Goal: Navigation & Orientation: Find specific page/section

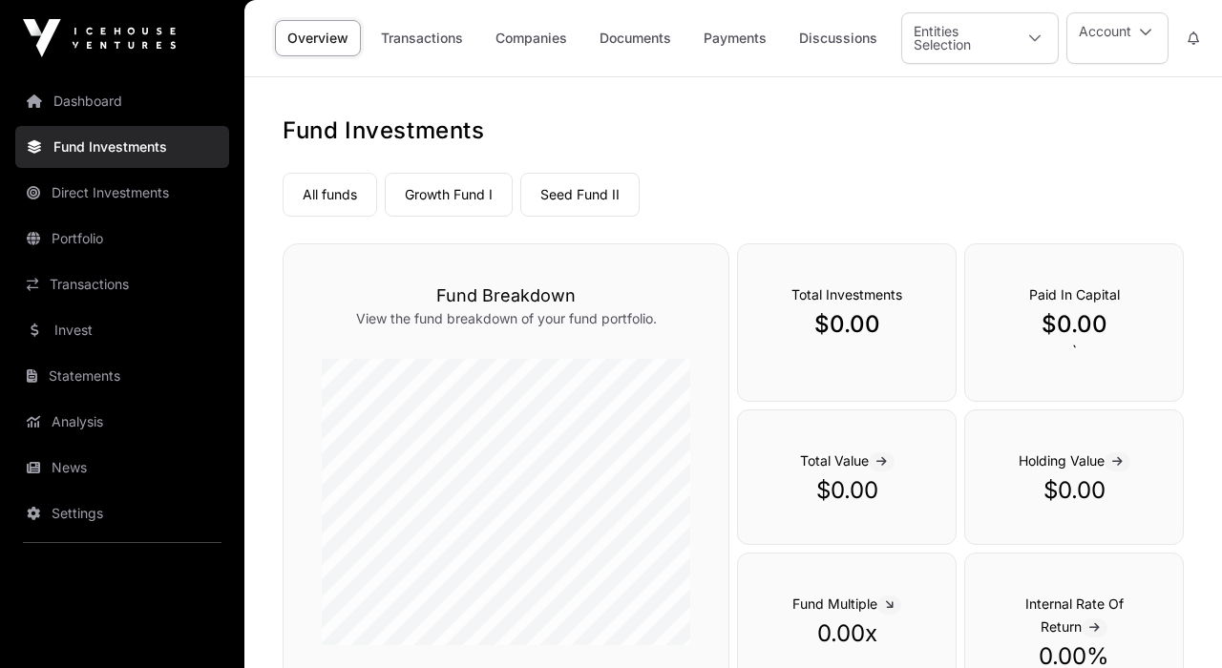
click at [1109, 31] on button "Account" at bounding box center [1117, 38] width 102 height 52
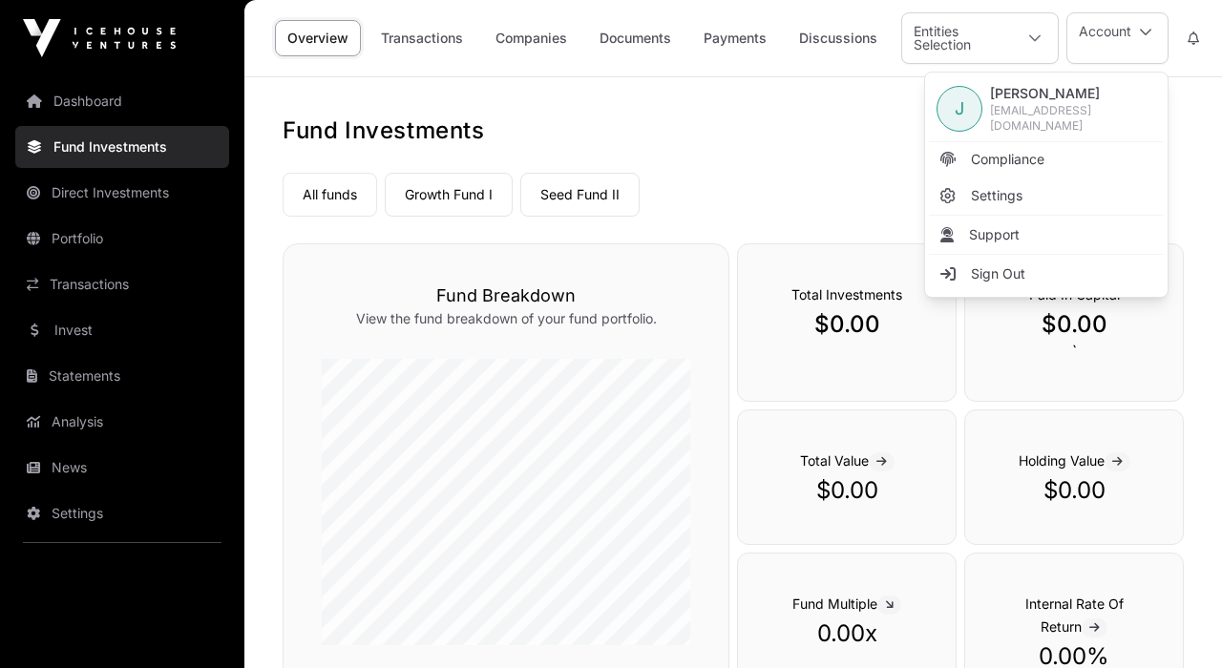
click at [813, 174] on div "All funds Growth Fund I Seed Fund II" at bounding box center [733, 191] width 901 height 52
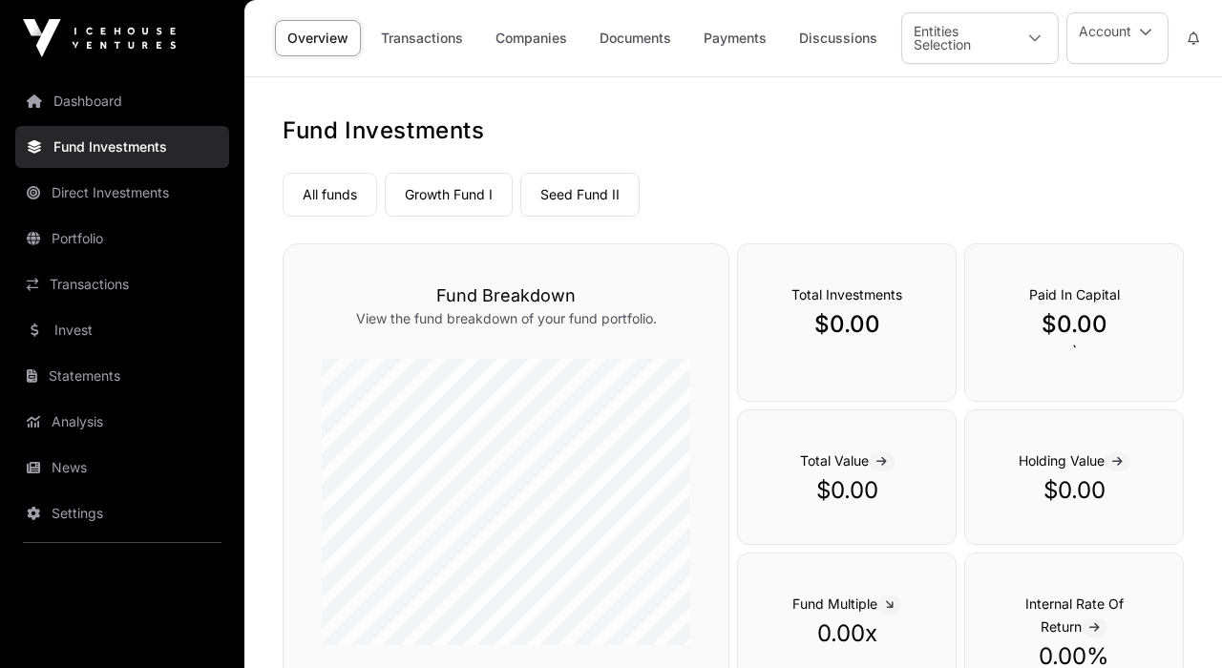
click at [455, 192] on link "Growth Fund I" at bounding box center [449, 195] width 128 height 44
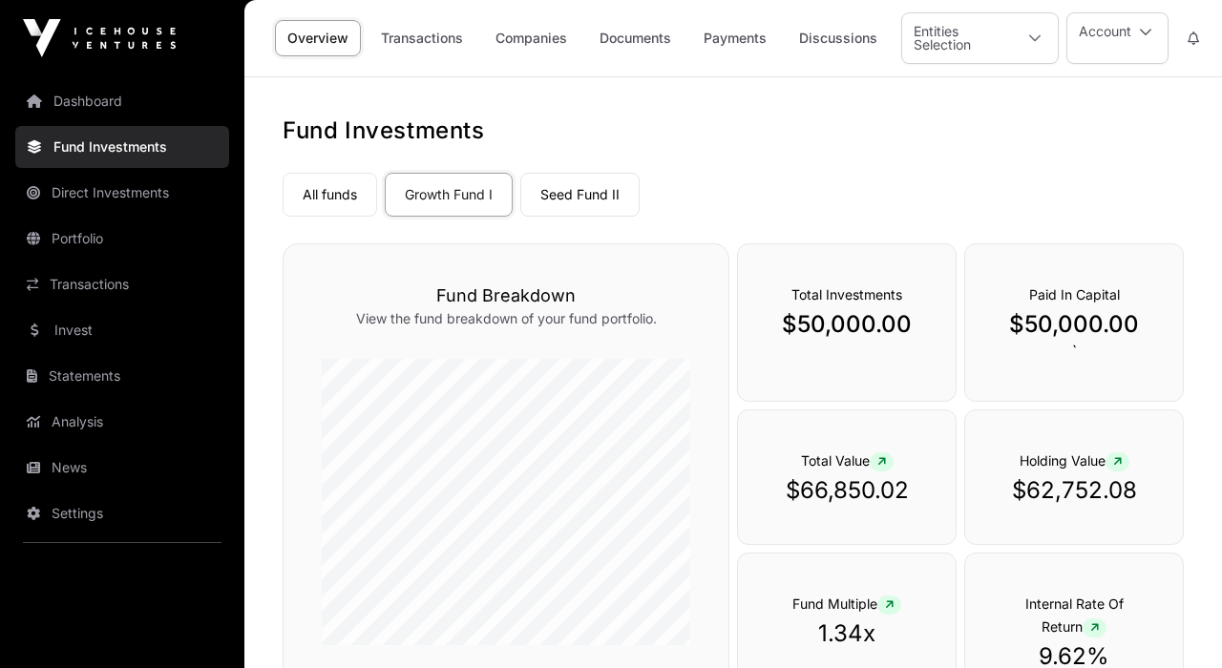
click at [559, 196] on link "Seed Fund II" at bounding box center [579, 195] width 119 height 44
click at [966, 40] on div "Entities Selection" at bounding box center [957, 38] width 110 height 50
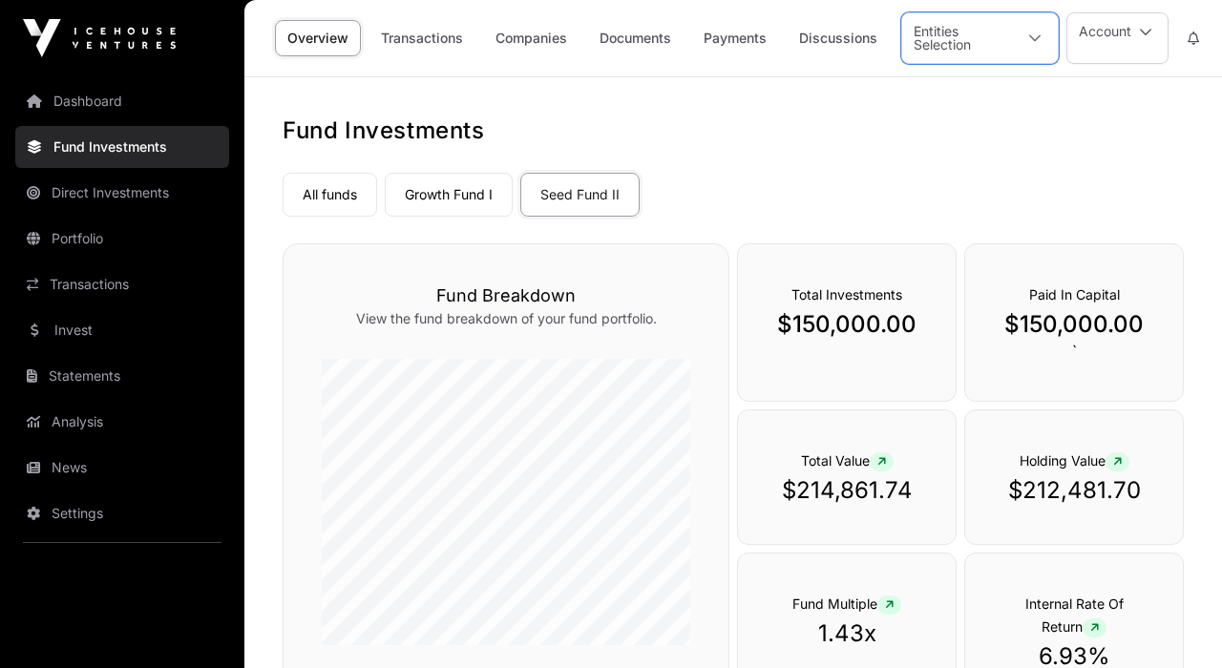
scroll to position [20, 12]
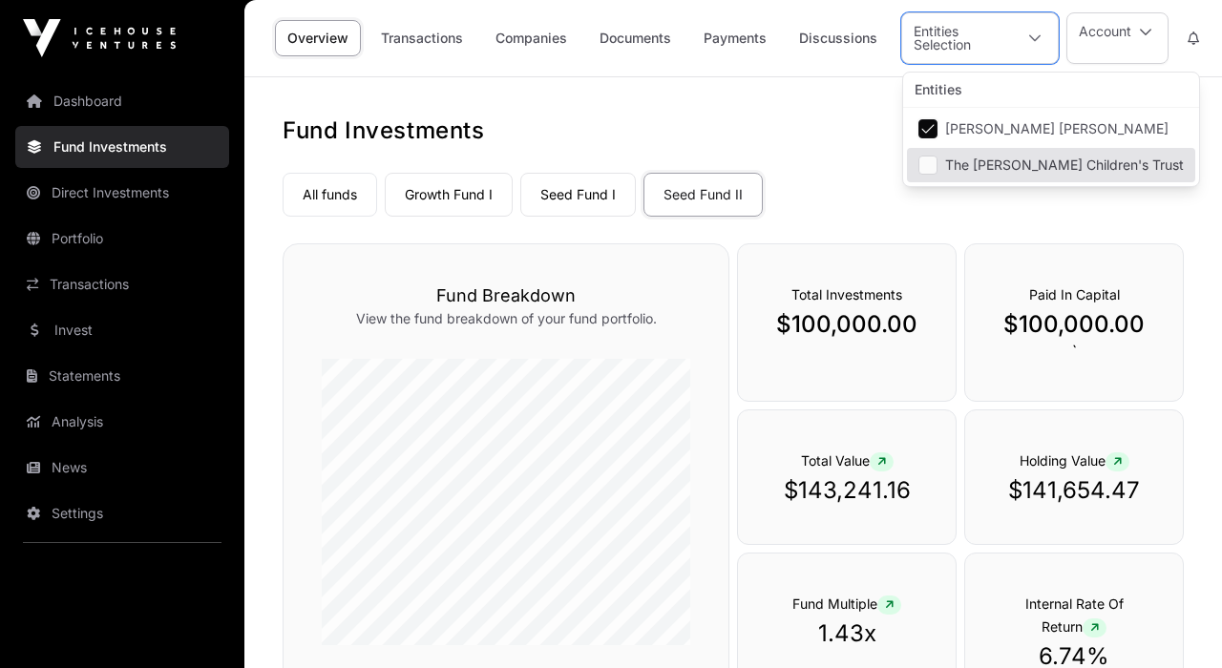
click at [448, 191] on link "Growth Fund I" at bounding box center [449, 195] width 128 height 44
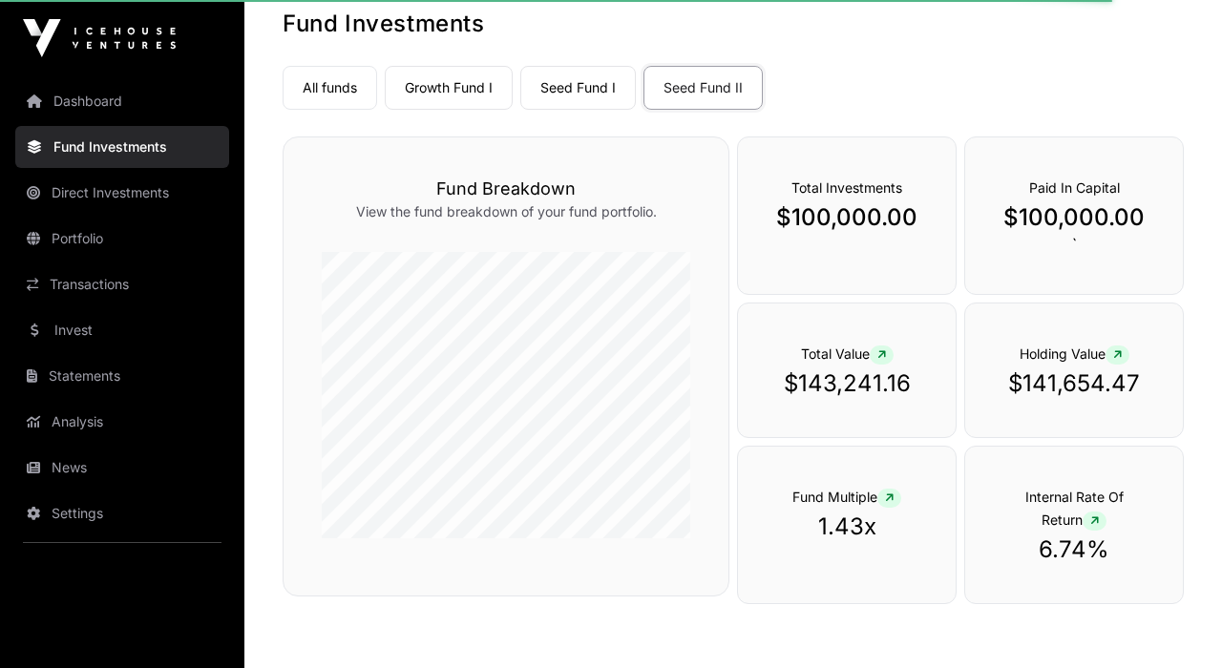
scroll to position [102, 0]
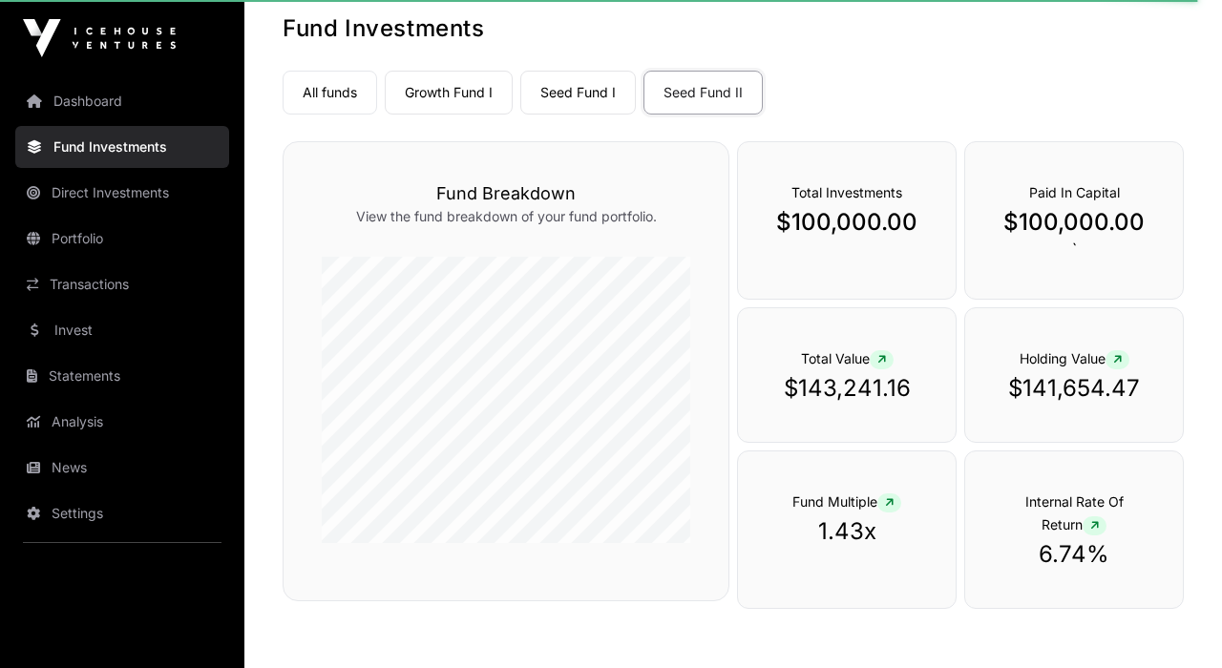
click at [457, 93] on link "Growth Fund I" at bounding box center [449, 93] width 128 height 44
click at [570, 91] on link "Seed Fund I" at bounding box center [578, 93] width 116 height 44
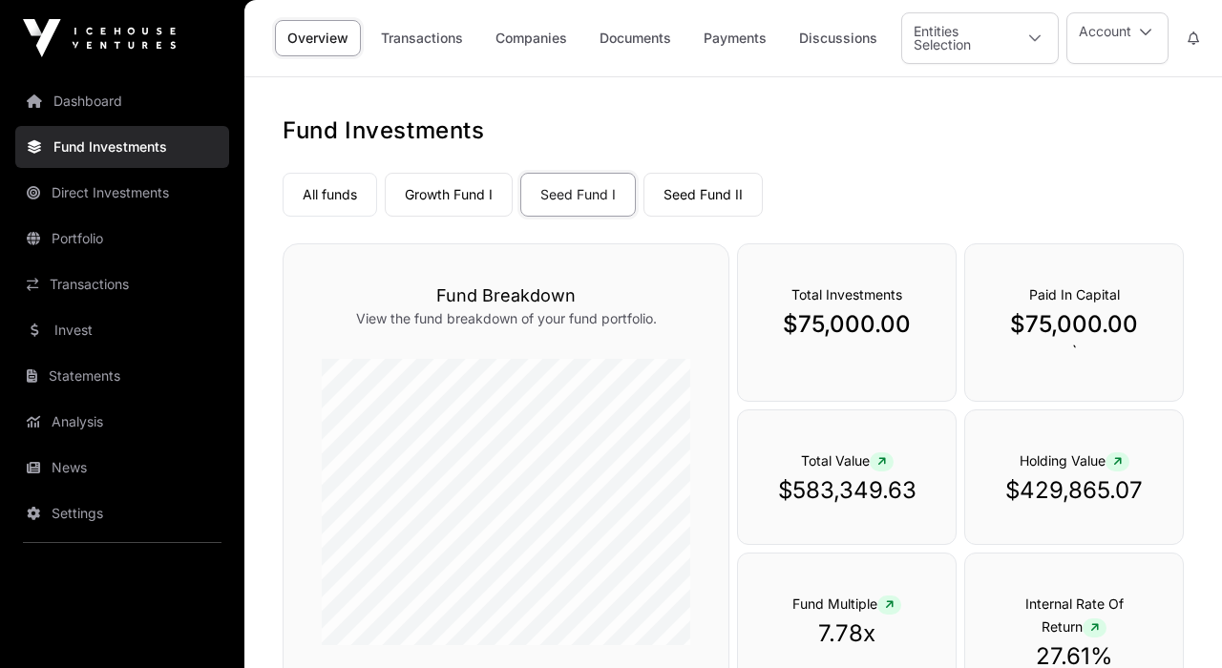
click at [700, 197] on link "Seed Fund II" at bounding box center [702, 195] width 119 height 44
click at [723, 187] on link "Seed Fund II" at bounding box center [702, 195] width 119 height 44
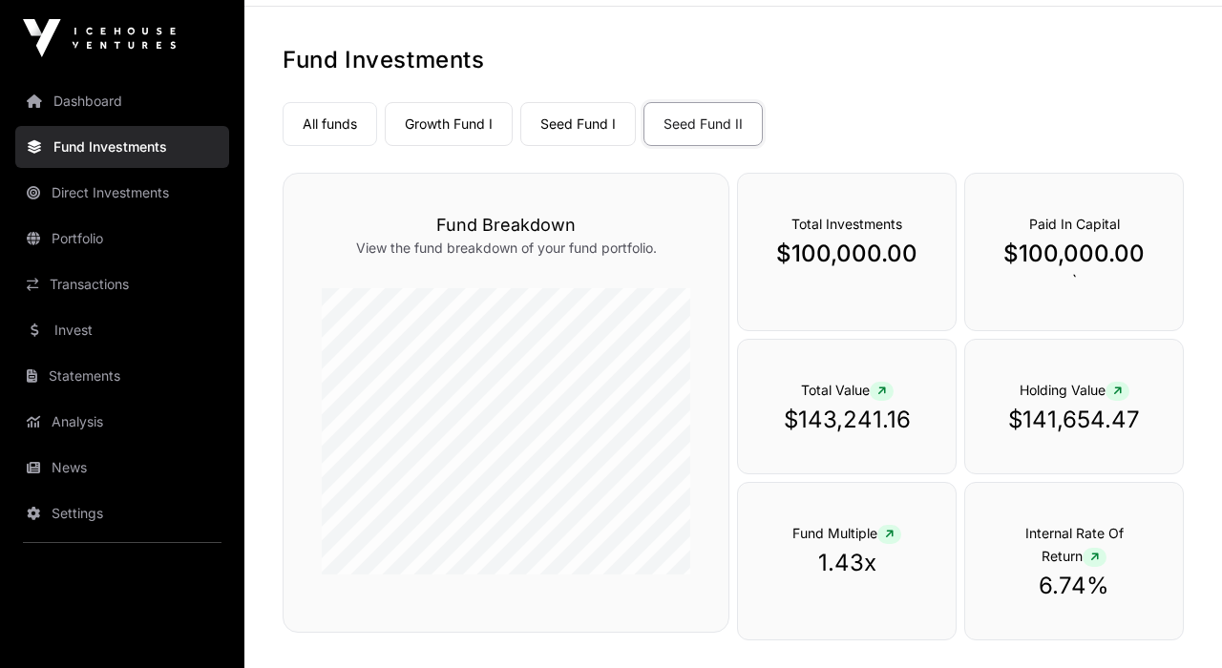
scroll to position [83, 0]
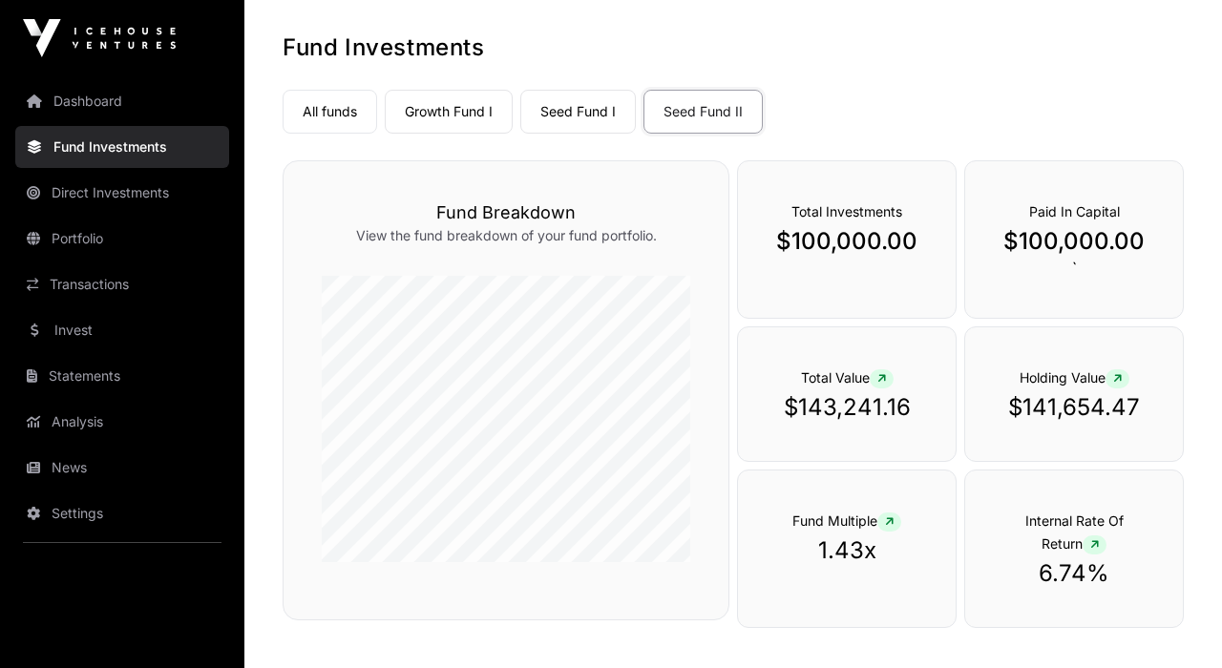
click at [589, 110] on link "Seed Fund I" at bounding box center [578, 112] width 116 height 44
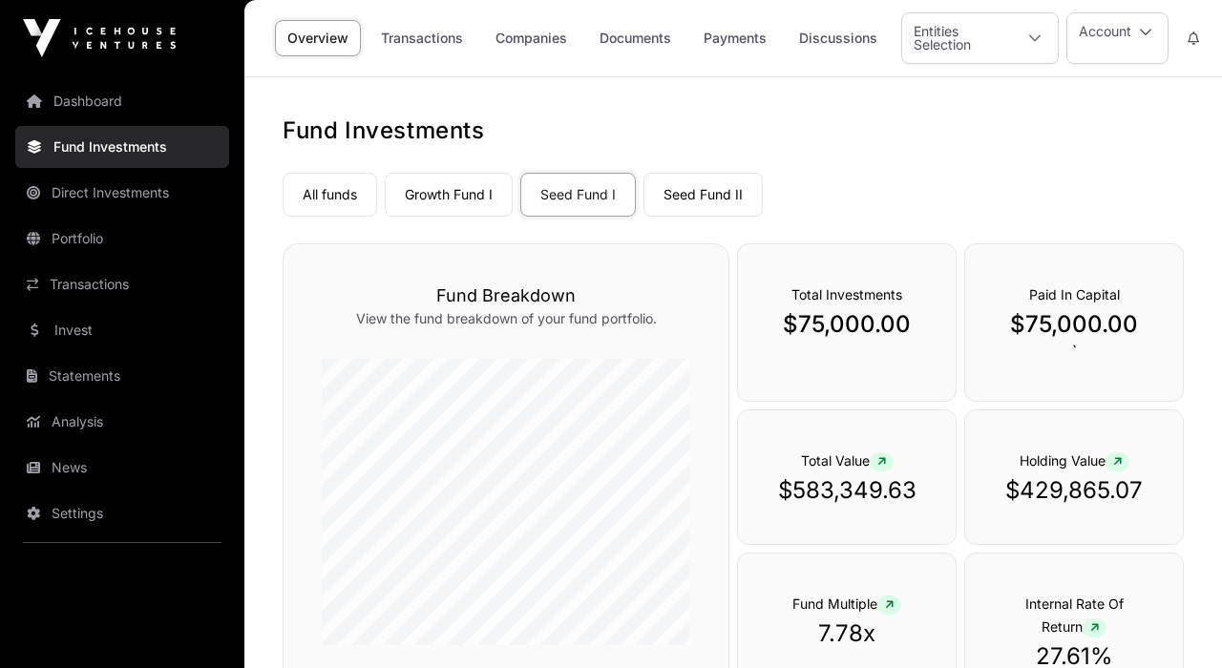
click at [474, 184] on link "Growth Fund I" at bounding box center [449, 195] width 128 height 44
click at [351, 198] on link "All funds" at bounding box center [330, 195] width 95 height 44
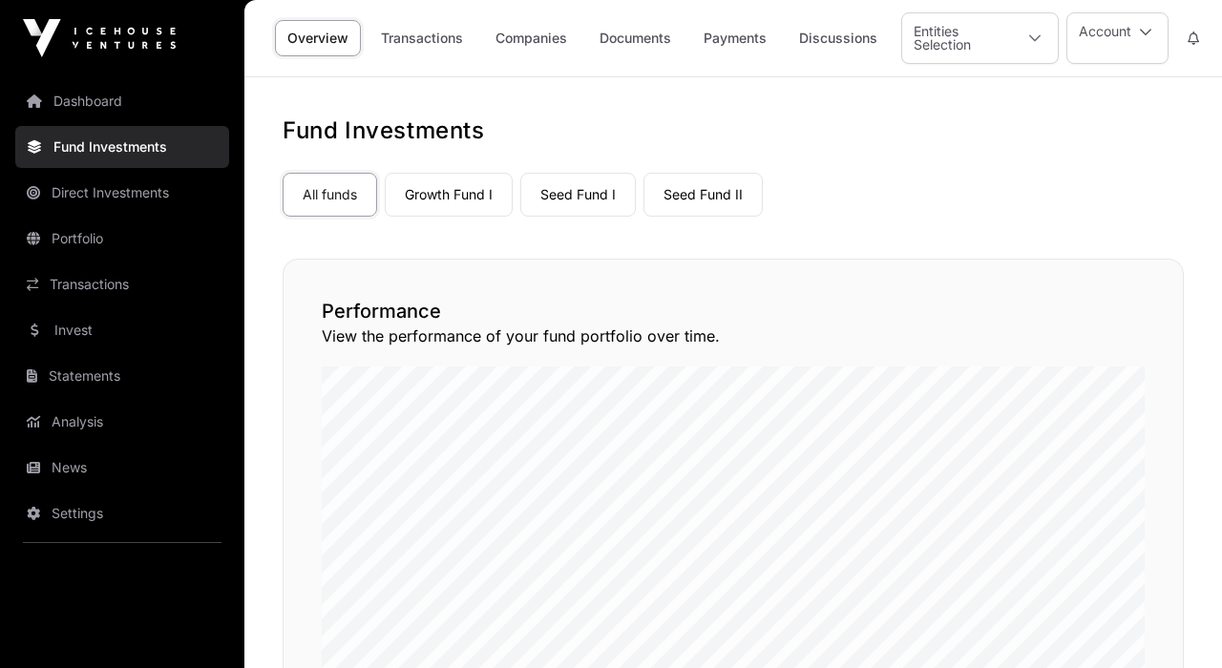
click at [987, 47] on div "Entities Selection" at bounding box center [957, 38] width 110 height 50
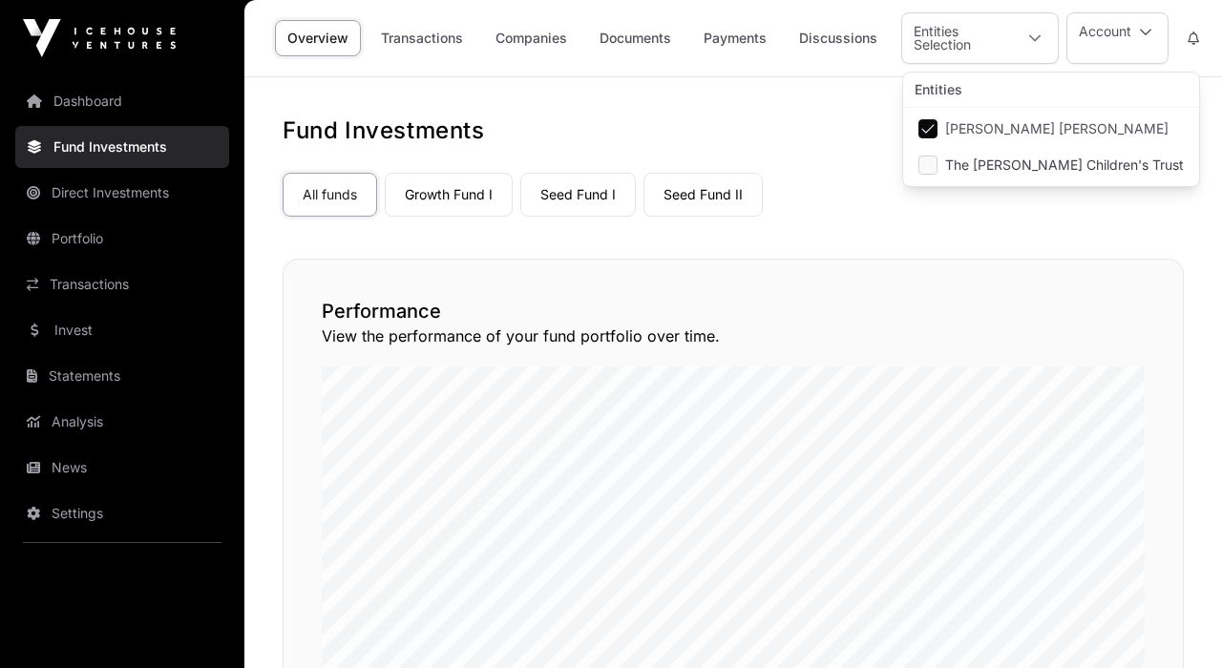
click at [561, 267] on div "Performance View the performance of your fund portfolio over time." at bounding box center [733, 499] width 901 height 481
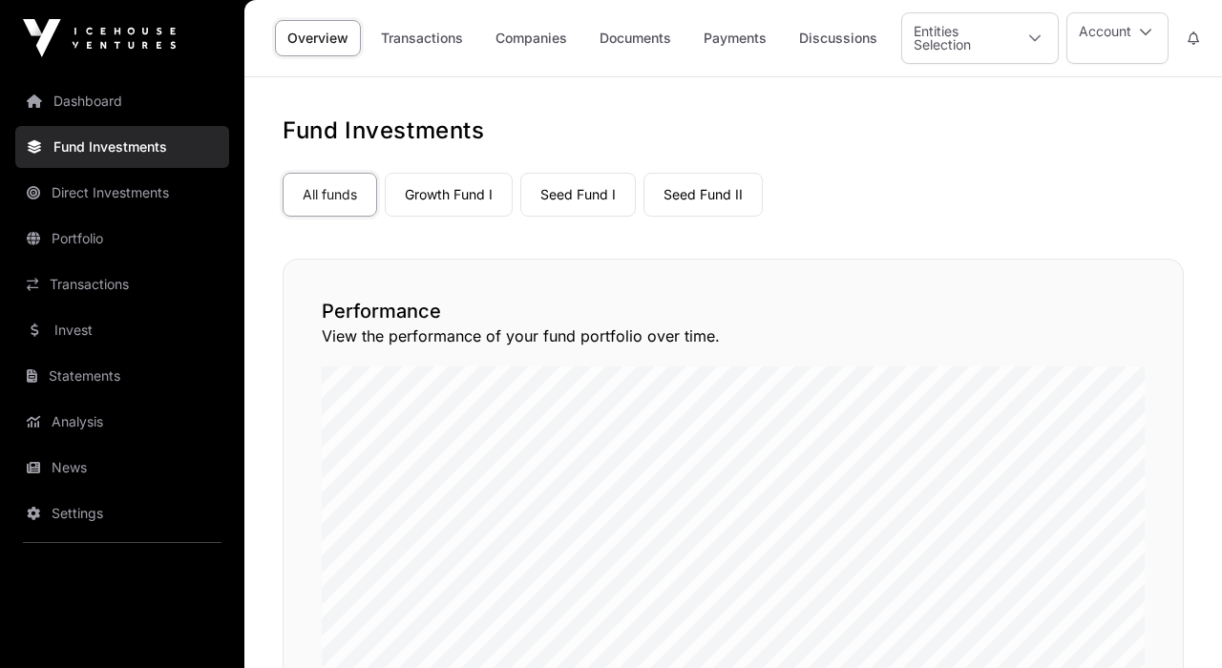
click at [163, 193] on link "Direct Investments" at bounding box center [122, 193] width 214 height 42
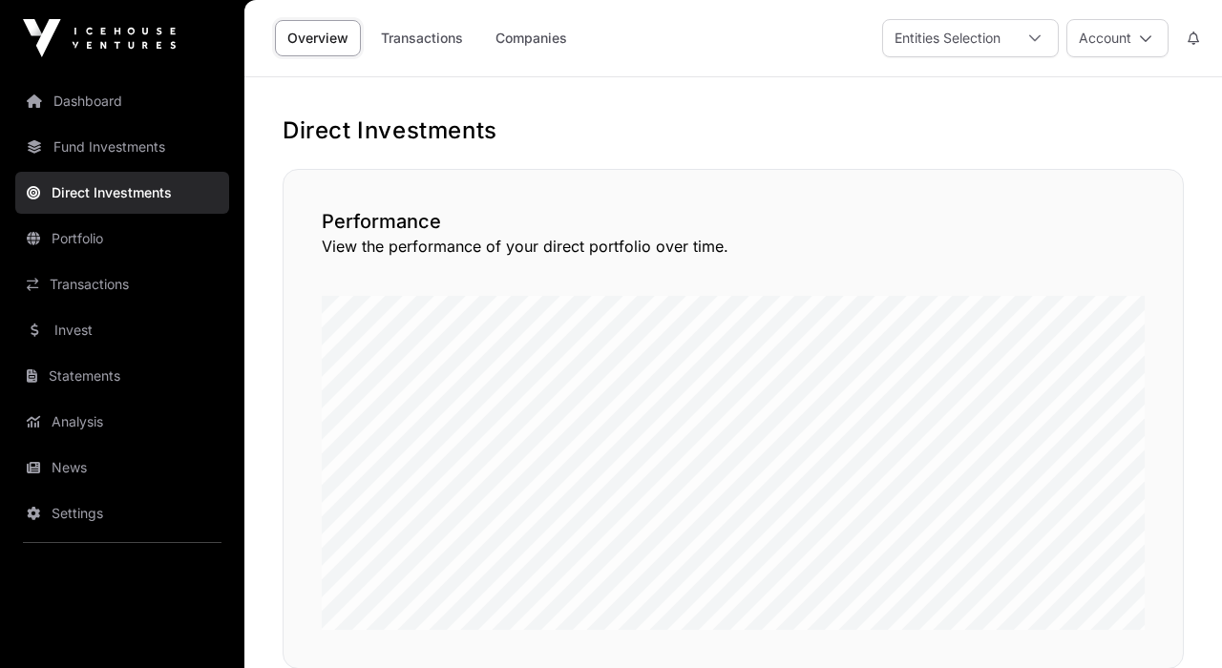
click at [503, 34] on link "Companies" at bounding box center [531, 38] width 96 height 36
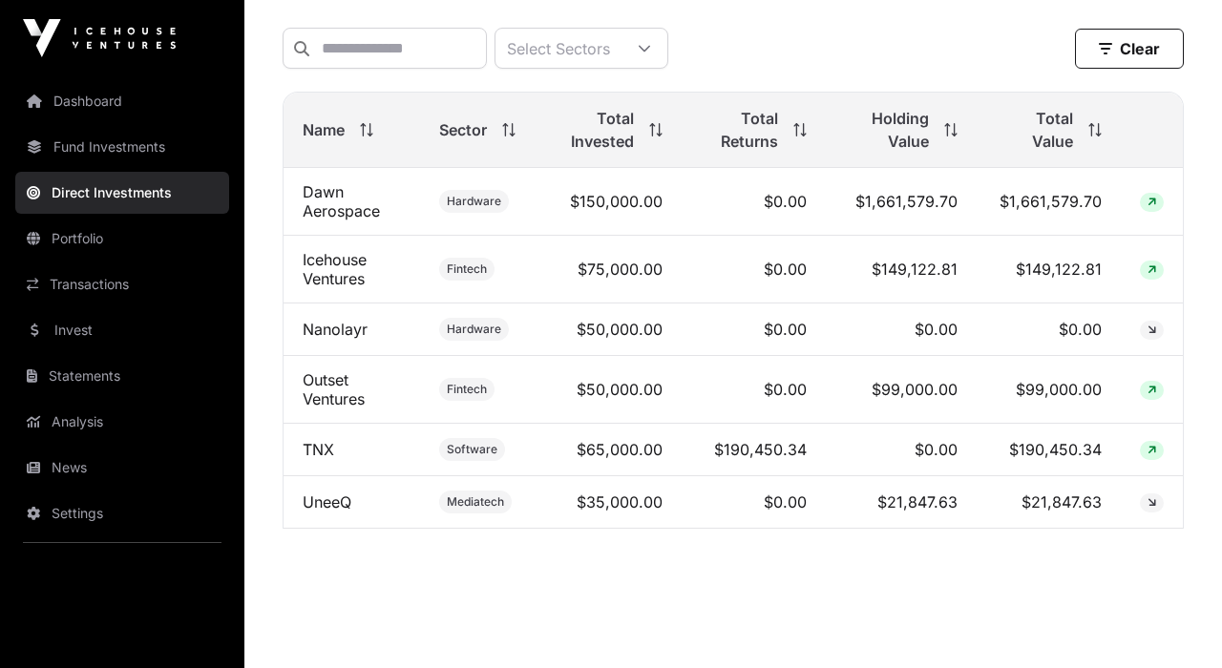
scroll to position [656, 0]
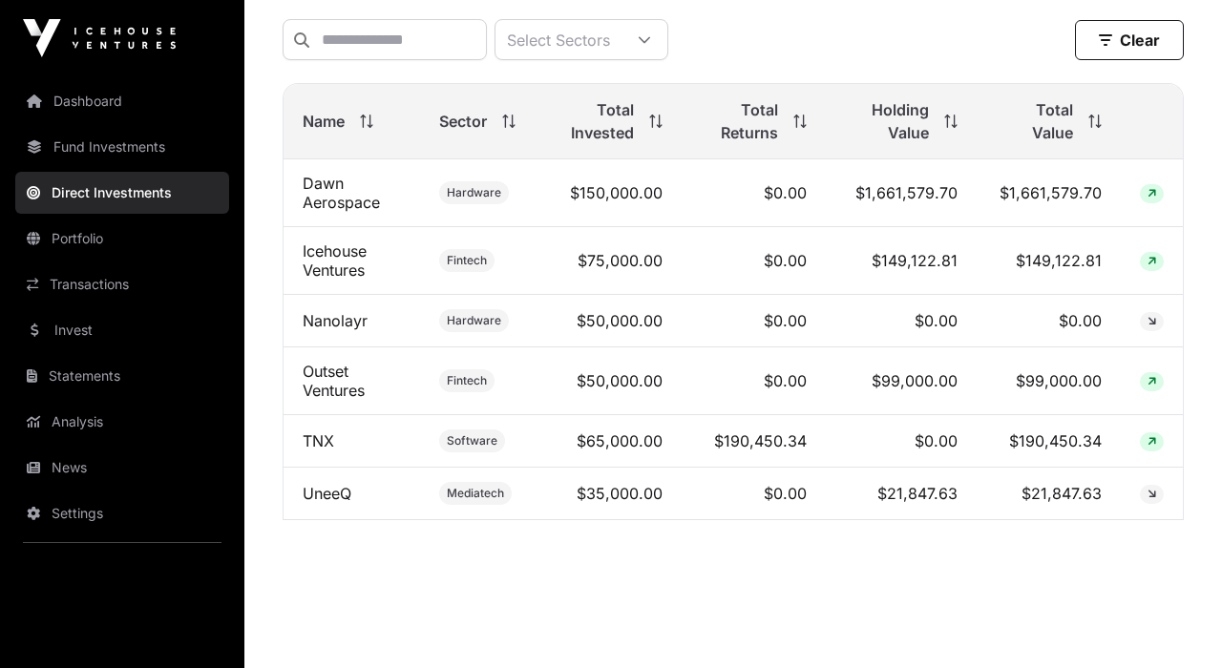
click at [78, 97] on link "Dashboard" at bounding box center [122, 101] width 214 height 42
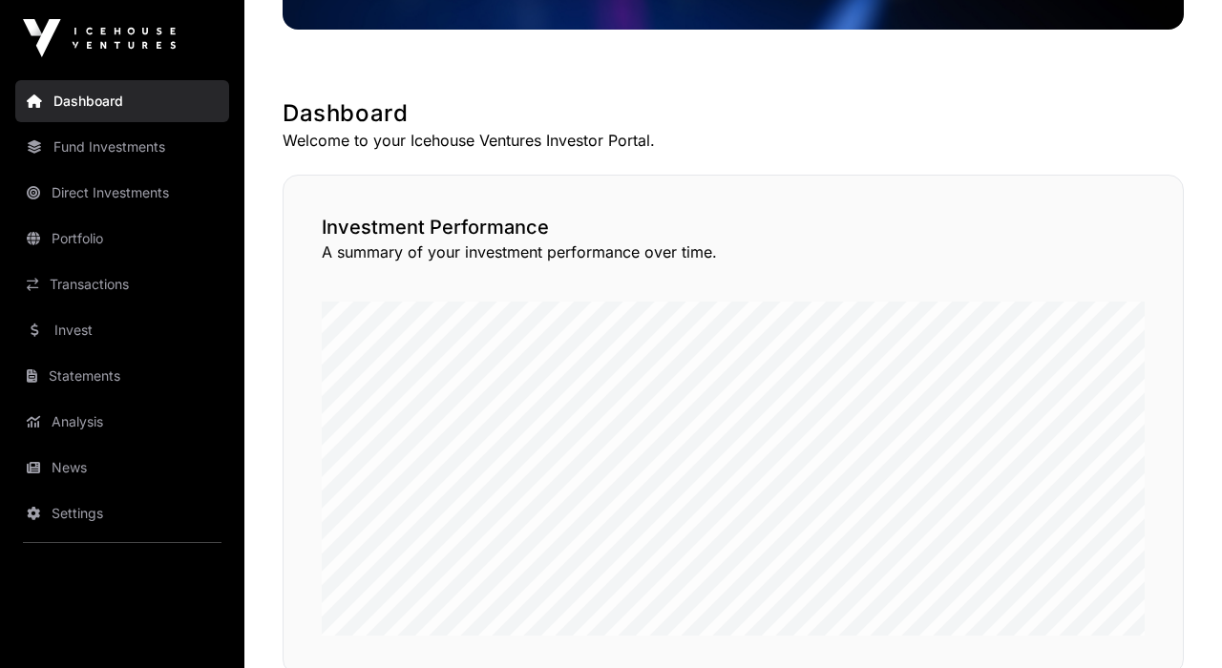
scroll to position [293, 0]
